Goal: Information Seeking & Learning: Compare options

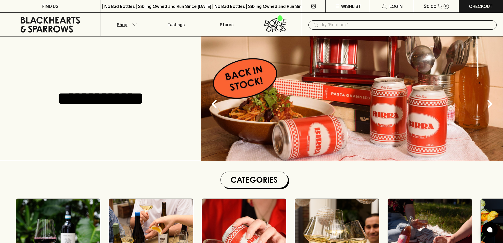
click at [132, 25] on icon "button" at bounding box center [134, 24] width 5 height 3
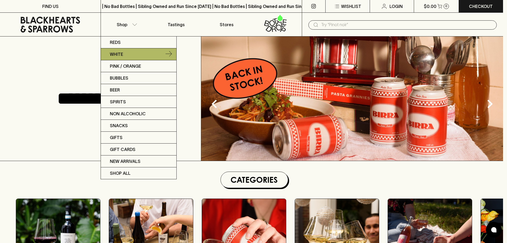
click at [170, 52] on icon at bounding box center [169, 54] width 6 height 6
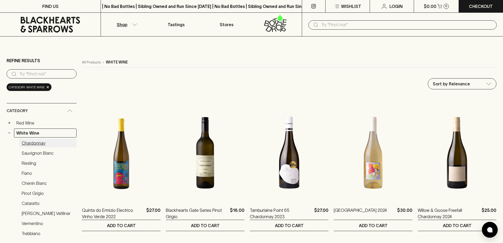
click at [36, 143] on link "Chardonnay" at bounding box center [47, 142] width 57 height 9
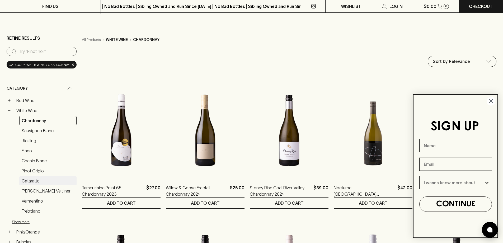
scroll to position [79, 0]
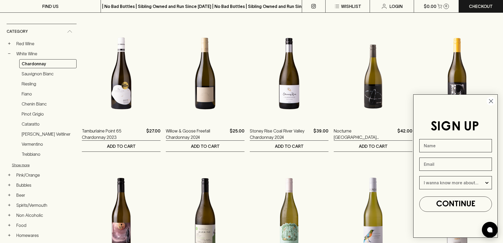
click at [490, 102] on circle "Close dialog" at bounding box center [491, 101] width 9 height 9
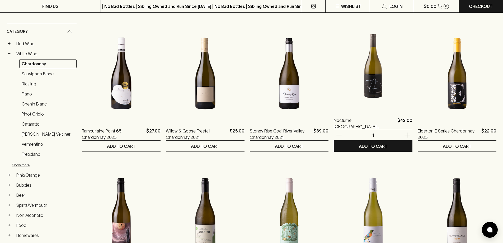
click at [376, 91] on img at bounding box center [373, 63] width 79 height 93
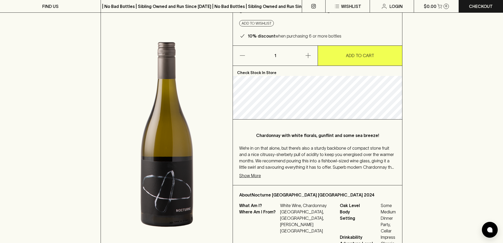
scroll to position [79, 0]
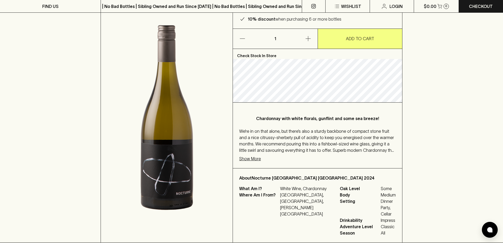
click at [255, 155] on p "Show More" at bounding box center [250, 158] width 22 height 6
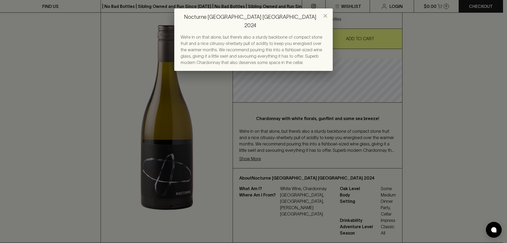
click at [323, 16] on icon "close" at bounding box center [325, 16] width 6 height 6
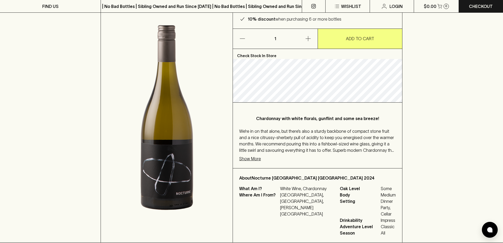
click at [256, 155] on p "Show More" at bounding box center [250, 158] width 22 height 6
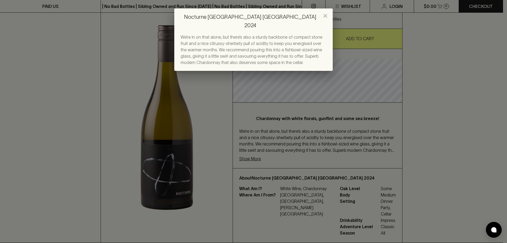
click at [328, 14] on icon "close" at bounding box center [325, 16] width 6 height 6
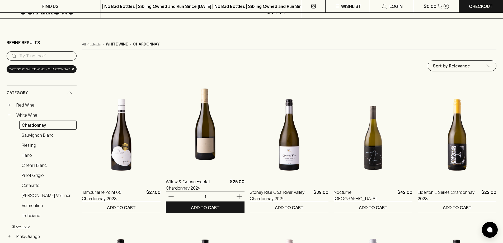
scroll to position [53, 0]
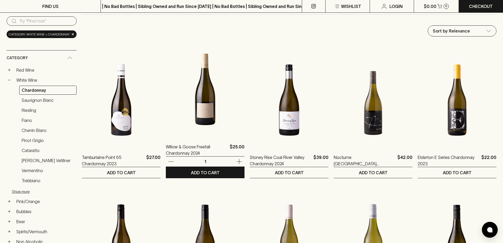
click at [210, 109] on img at bounding box center [205, 89] width 79 height 93
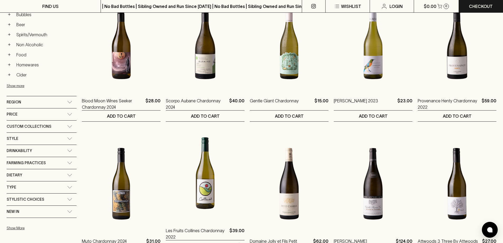
scroll to position [291, 0]
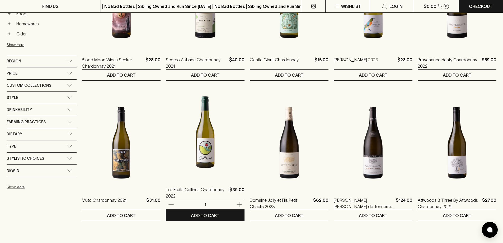
click at [204, 154] on img at bounding box center [205, 132] width 79 height 93
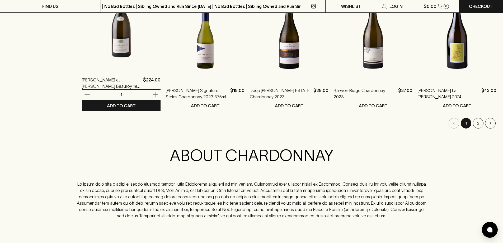
scroll to position [555, 0]
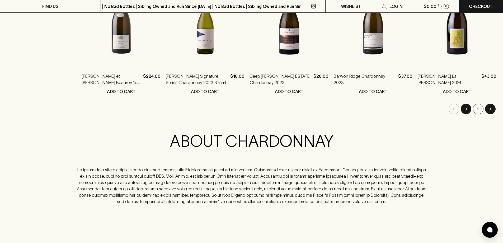
click at [493, 109] on icon "Go to next page" at bounding box center [490, 108] width 5 height 5
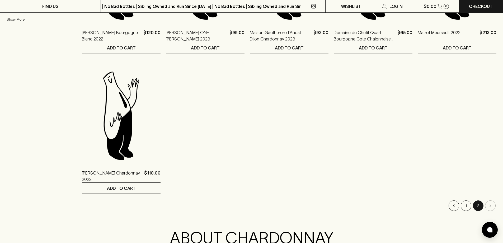
scroll to position [476, 0]
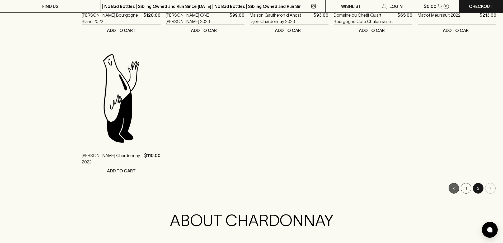
click at [454, 186] on icon "Go to previous page" at bounding box center [454, 188] width 5 height 5
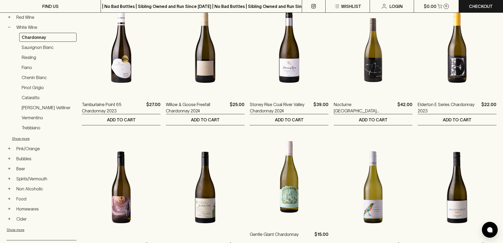
scroll to position [79, 0]
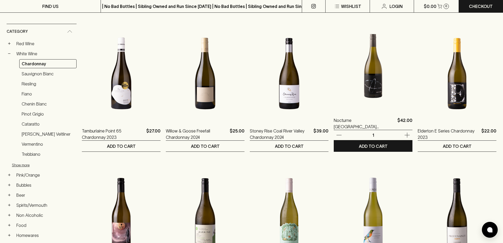
click at [373, 89] on img at bounding box center [373, 63] width 79 height 93
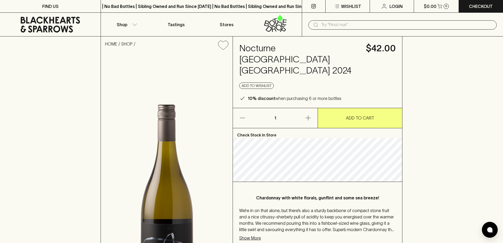
scroll to position [53, 0]
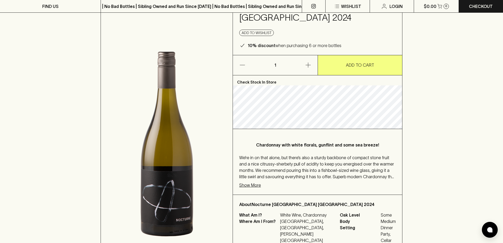
click at [258, 75] on p "Check Stock In Store" at bounding box center [317, 80] width 169 height 10
click at [245, 75] on p "Check Stock In Store" at bounding box center [317, 80] width 169 height 10
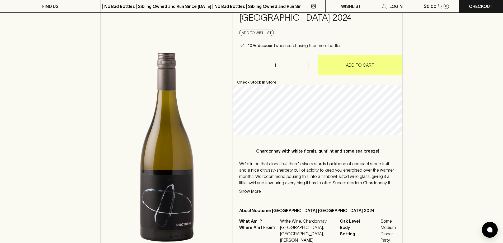
scroll to position [0, 0]
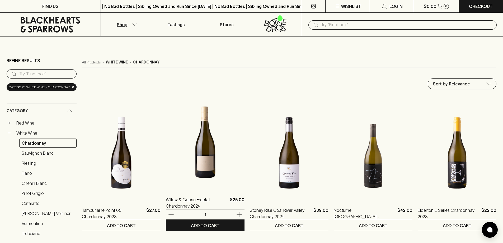
click at [208, 139] on img at bounding box center [205, 142] width 79 height 93
